Goal: Task Accomplishment & Management: Use online tool/utility

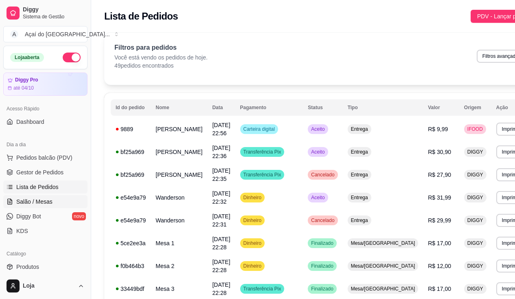
click at [29, 204] on span "Salão / Mesas" at bounding box center [34, 201] width 36 height 8
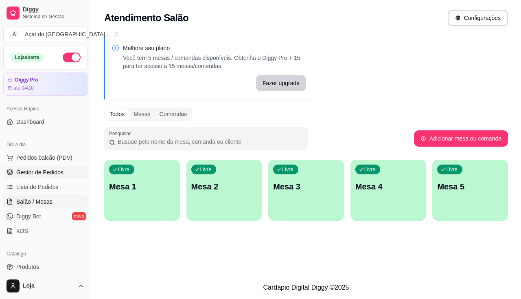
click at [39, 176] on span "Gestor de Pedidos" at bounding box center [39, 172] width 47 height 8
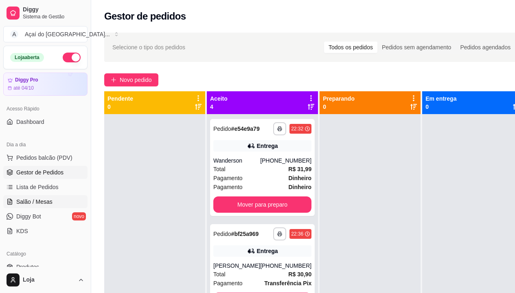
click at [29, 196] on link "Salão / Mesas" at bounding box center [45, 201] width 84 height 13
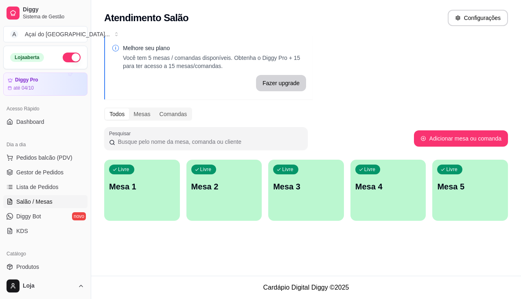
click at [144, 195] on div "Livre Mesa 1" at bounding box center [142, 185] width 76 height 51
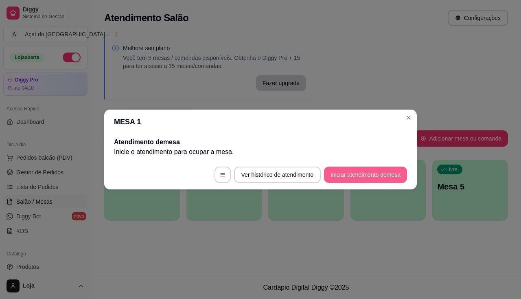
click at [383, 176] on button "Iniciar atendimento de mesa" at bounding box center [365, 175] width 83 height 16
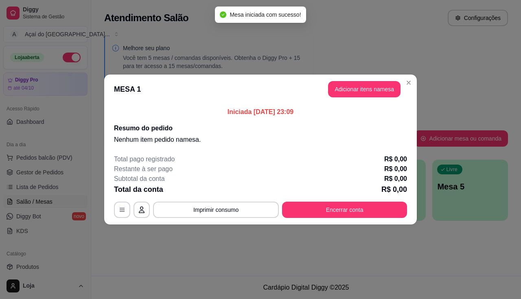
click at [371, 97] on header "MESA 1 Adicionar itens na mesa" at bounding box center [260, 89] width 313 height 29
click at [369, 90] on button "Adicionar itens na mesa" at bounding box center [364, 89] width 70 height 16
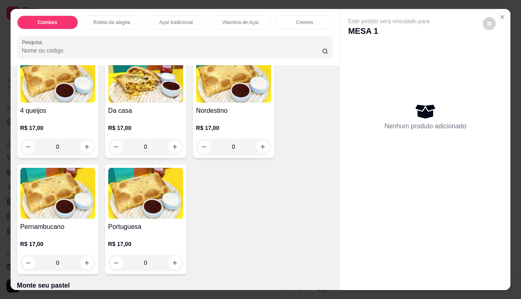
scroll to position [1303, 0]
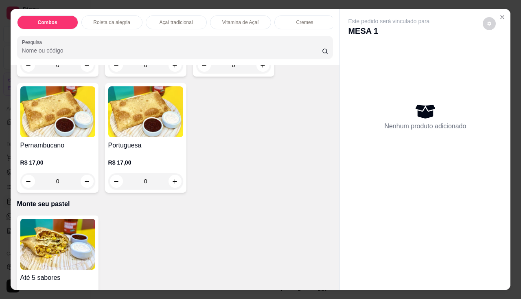
click at [60, 238] on img at bounding box center [57, 244] width 75 height 51
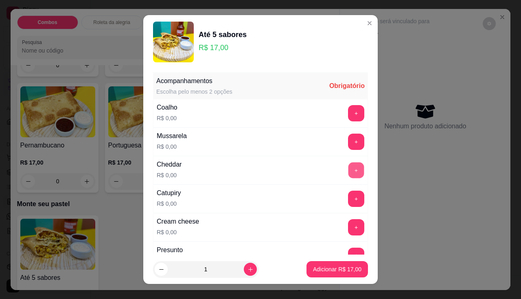
click at [349, 169] on button "+" at bounding box center [357, 170] width 16 height 16
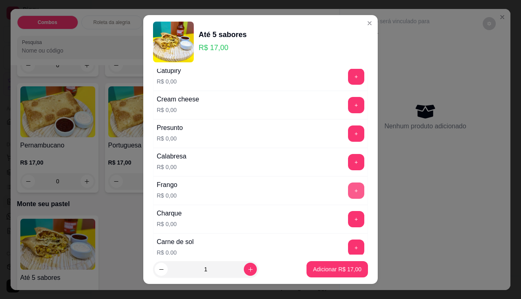
click at [348, 189] on button "+" at bounding box center [356, 190] width 16 height 16
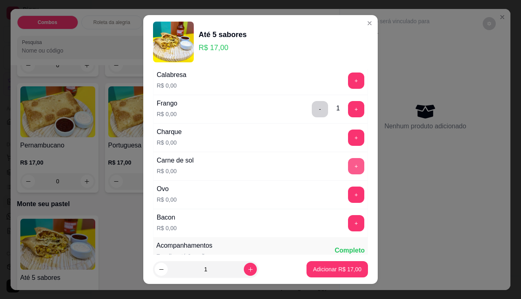
click at [348, 168] on button "+" at bounding box center [356, 166] width 16 height 16
click at [348, 136] on button "+" at bounding box center [356, 137] width 16 height 16
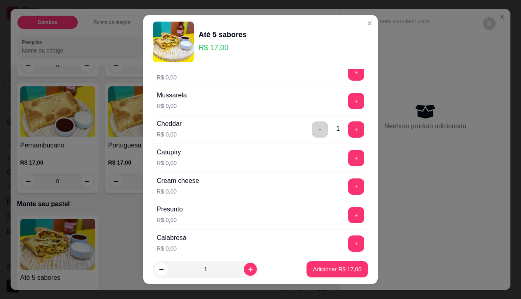
scroll to position [0, 0]
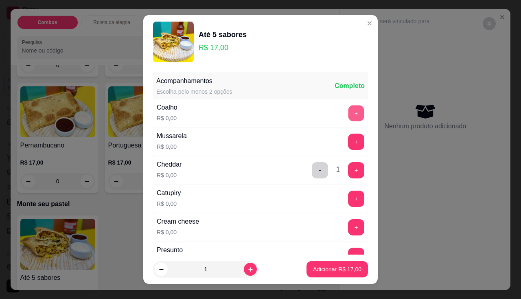
click at [349, 115] on button "+" at bounding box center [357, 113] width 16 height 16
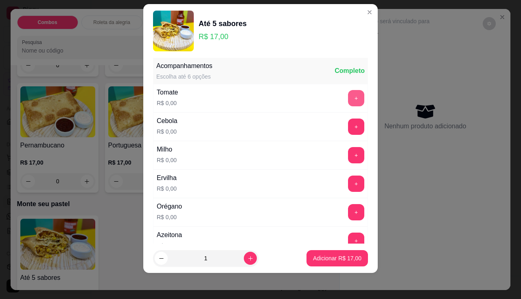
click at [348, 99] on button "+" at bounding box center [356, 98] width 16 height 16
click at [349, 121] on button "+" at bounding box center [357, 126] width 16 height 16
click at [349, 155] on button "+" at bounding box center [357, 155] width 16 height 16
click at [348, 182] on button "+" at bounding box center [356, 183] width 16 height 16
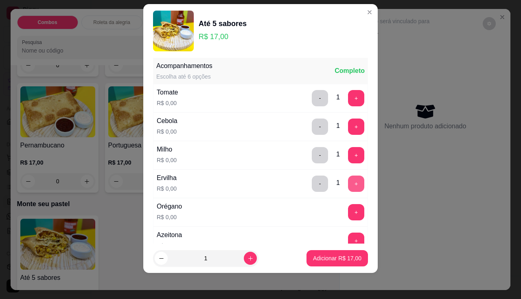
scroll to position [454, 0]
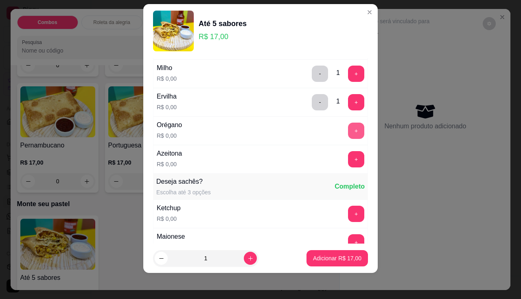
click at [348, 132] on button "+" at bounding box center [356, 131] width 16 height 16
click at [349, 155] on button "+" at bounding box center [357, 159] width 16 height 16
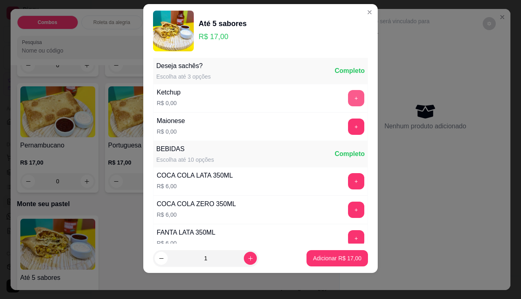
click at [348, 101] on button "+" at bounding box center [356, 98] width 16 height 16
click at [348, 119] on button "+" at bounding box center [356, 126] width 16 height 16
click at [331, 252] on button "Adicionar R$ 17,00" at bounding box center [337, 258] width 60 height 16
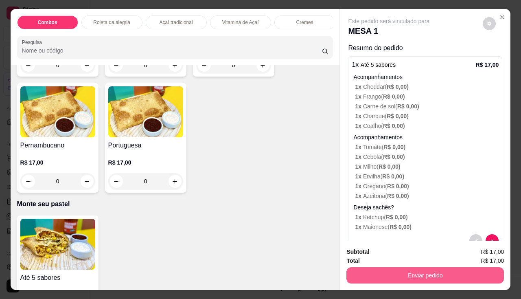
click at [369, 271] on button "Enviar pedido" at bounding box center [425, 275] width 158 height 16
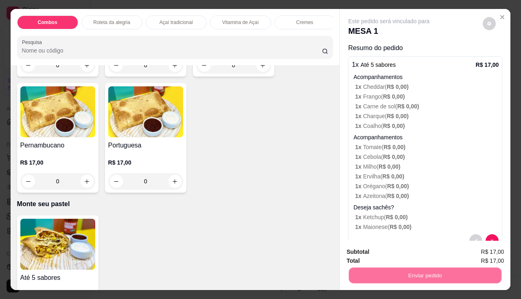
click at [372, 257] on button "Não registrar e enviar pedido" at bounding box center [398, 252] width 85 height 15
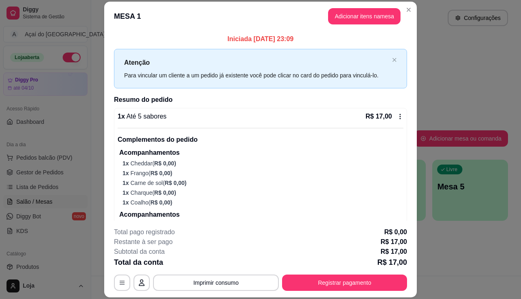
click at [237, 274] on div "**********" at bounding box center [260, 259] width 293 height 64
click at [231, 284] on button "Imprimir consumo" at bounding box center [216, 282] width 126 height 16
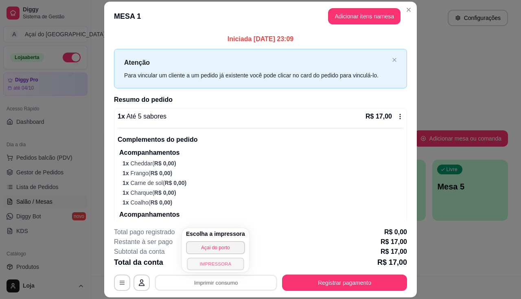
click at [218, 263] on button "IMPRESSORA" at bounding box center [215, 263] width 57 height 13
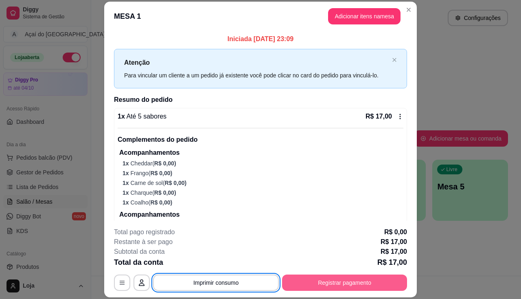
click at [354, 274] on div "**********" at bounding box center [260, 259] width 293 height 64
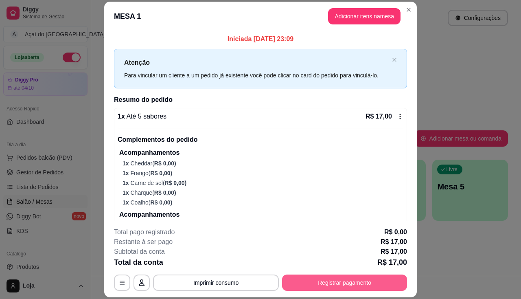
click at [349, 286] on button "Registrar pagamento" at bounding box center [344, 282] width 125 height 16
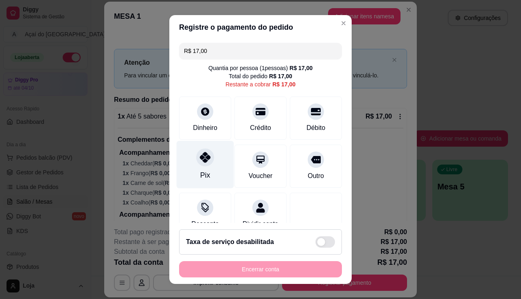
click at [200, 171] on div "Pix" at bounding box center [205, 175] width 10 height 11
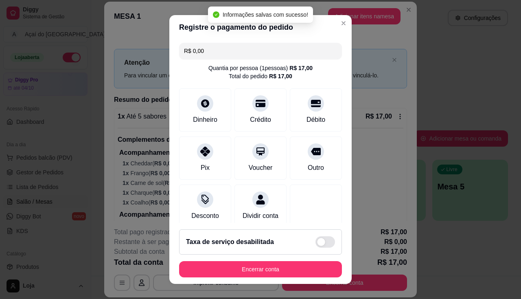
type input "R$ 0,00"
click at [241, 275] on div "Encerrar conta" at bounding box center [260, 269] width 163 height 16
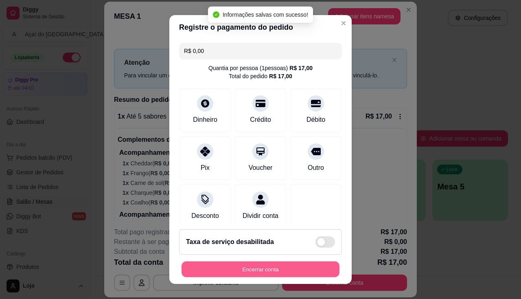
click at [241, 275] on button "Encerrar conta" at bounding box center [261, 269] width 158 height 16
